Goal: Task Accomplishment & Management: Manage account settings

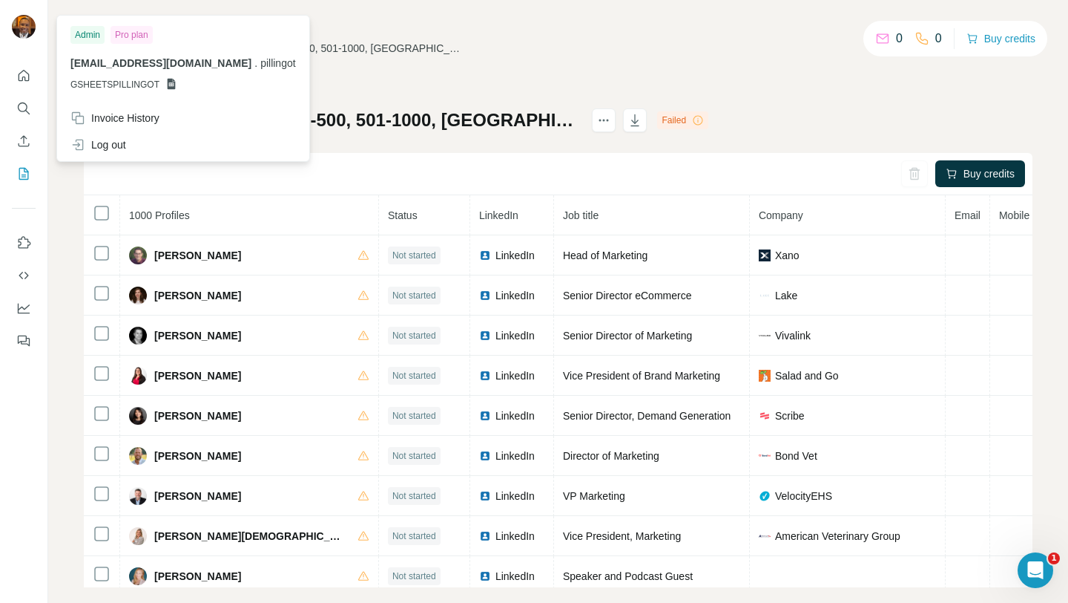
click at [19, 33] on img at bounding box center [24, 27] width 24 height 24
click at [96, 122] on div "Invoice History" at bounding box center [114, 118] width 89 height 15
click at [19, 30] on img at bounding box center [24, 27] width 24 height 24
click at [18, 86] on button "Quick start" at bounding box center [24, 75] width 24 height 27
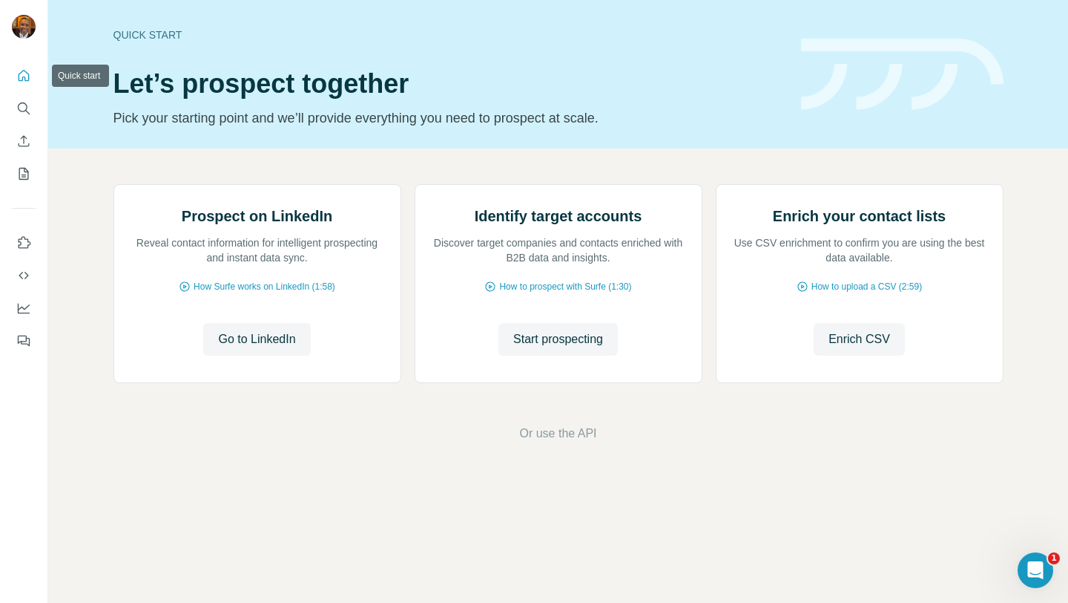
click at [24, 82] on icon "Quick start" at bounding box center [23, 75] width 15 height 15
click at [587, 442] on span "go to Dashboard" at bounding box center [555, 433] width 88 height 18
click at [574, 442] on span "go to Dashboard" at bounding box center [555, 433] width 88 height 18
